Goal: Task Accomplishment & Management: Manage account settings

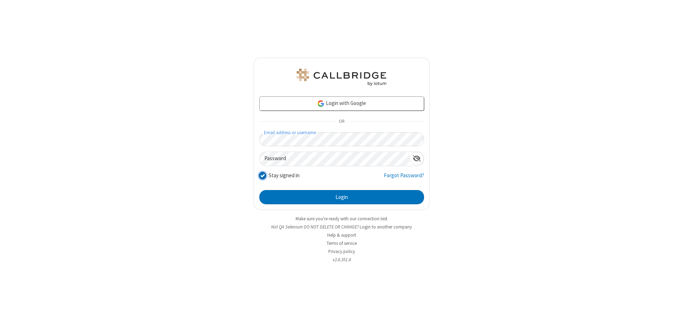
click at [262, 175] on input "Stay signed in" at bounding box center [262, 174] width 7 height 7
checkbox input "false"
click at [341, 197] on button "Login" at bounding box center [341, 197] width 165 height 14
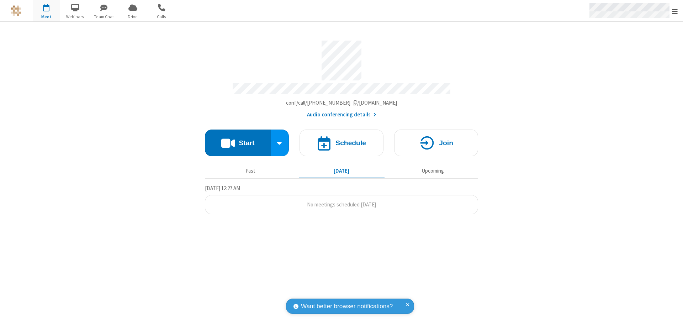
click at [674, 11] on span "Open menu" at bounding box center [675, 11] width 6 height 7
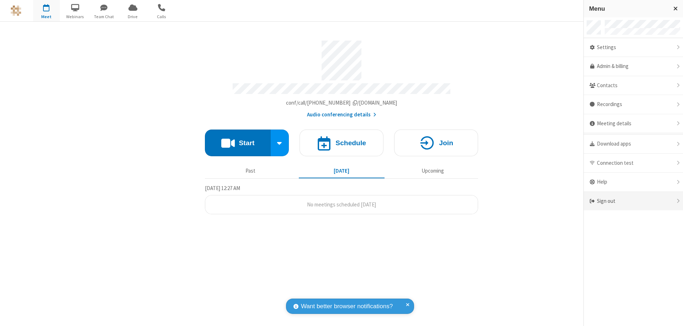
click at [633, 201] on div "Sign out" at bounding box center [632, 201] width 99 height 19
